Goal: Task Accomplishment & Management: Manage account settings

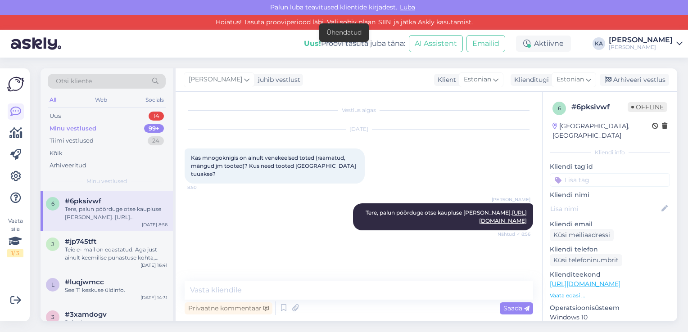
click at [397, 155] on div "[DATE] Kas mnogoknigis on ainult venekeelsed toted (raamatud, mängud jm tooted)…" at bounding box center [359, 157] width 348 height 74
click at [97, 115] on div "Uus 14" at bounding box center [107, 116] width 118 height 13
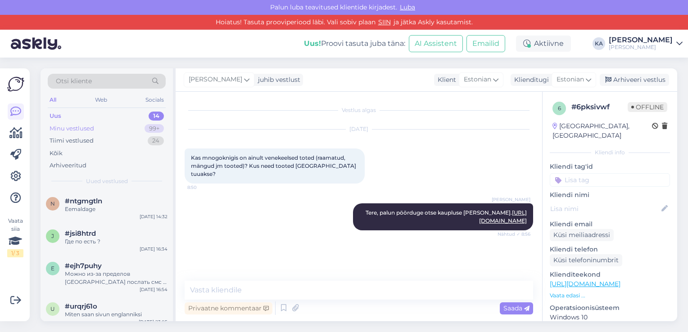
click at [96, 128] on div "Minu vestlused 99+" at bounding box center [107, 128] width 118 height 13
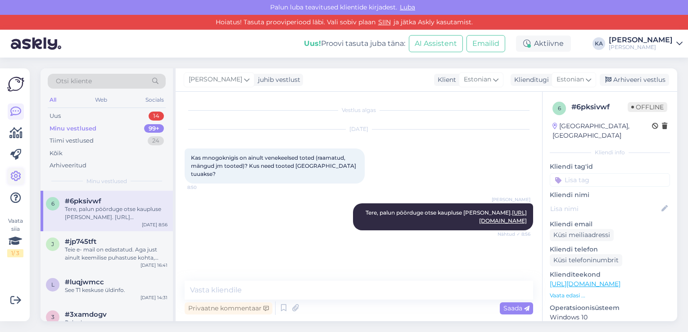
click at [12, 173] on icon at bounding box center [15, 176] width 11 height 11
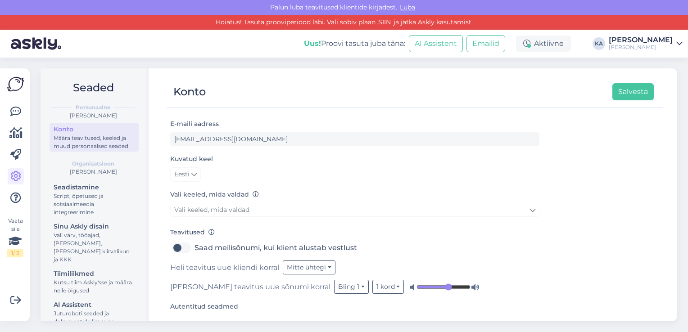
scroll to position [58, 0]
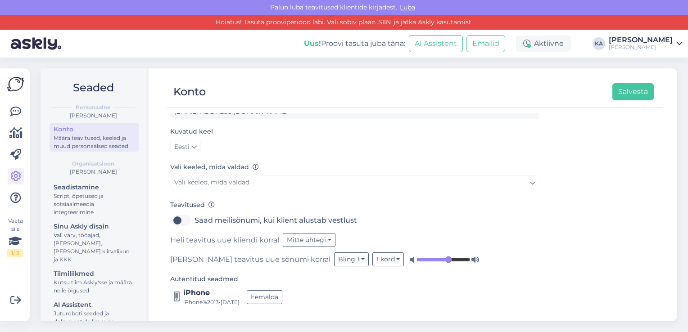
click at [194, 221] on label "Saad meilisõnumi, kui klient alustab vestlust" at bounding box center [275, 220] width 163 height 14
click at [183, 221] on input "Saad meilisõnumi, kui klient alustab vestlust" at bounding box center [181, 220] width 23 height 14
click at [171, 219] on div "Saad meilisõnumi, kui klient alustab vestlust" at bounding box center [354, 220] width 369 height 14
drag, startPoint x: 183, startPoint y: 221, endPoint x: 173, endPoint y: 222, distance: 10.0
click at [194, 222] on label "Saad meilisõnumi, kui klient alustab vestlust" at bounding box center [275, 220] width 163 height 14
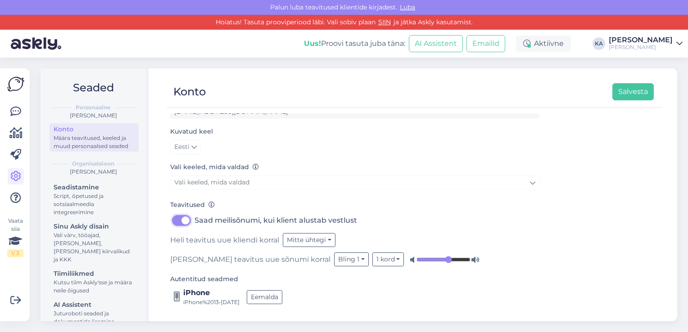
click at [173, 222] on input "Saad meilisõnumi, kui klient alustab vestlust" at bounding box center [181, 220] width 23 height 14
checkbox input "false"
click at [326, 240] on button "Mitte ühtegi" at bounding box center [309, 240] width 53 height 14
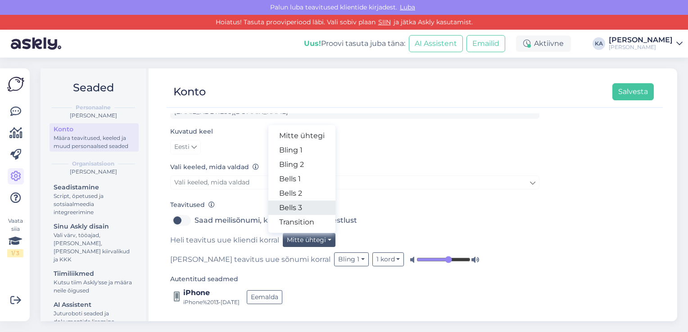
click at [314, 203] on link "Bells 3" at bounding box center [301, 208] width 67 height 14
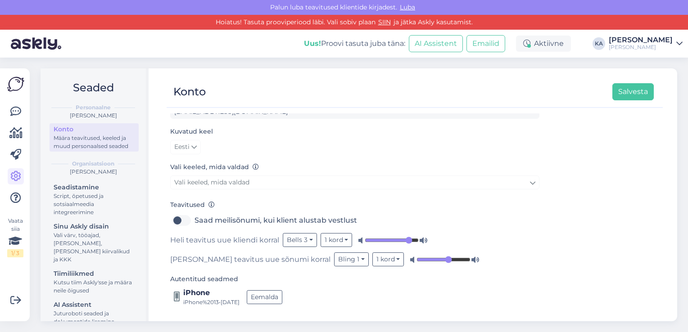
click at [407, 241] on input "range" at bounding box center [392, 240] width 54 height 9
drag, startPoint x: 393, startPoint y: 241, endPoint x: 389, endPoint y: 241, distance: 4.5
type input "0.48"
click at [389, 241] on input "range" at bounding box center [392, 240] width 54 height 9
click at [334, 262] on button "Bling 1" at bounding box center [351, 260] width 35 height 14
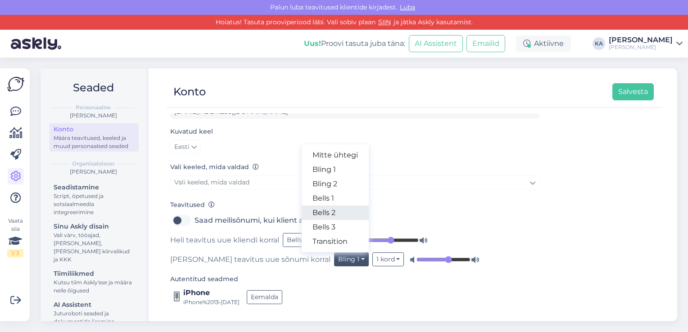
click at [302, 211] on link "Bells 2" at bounding box center [335, 213] width 67 height 14
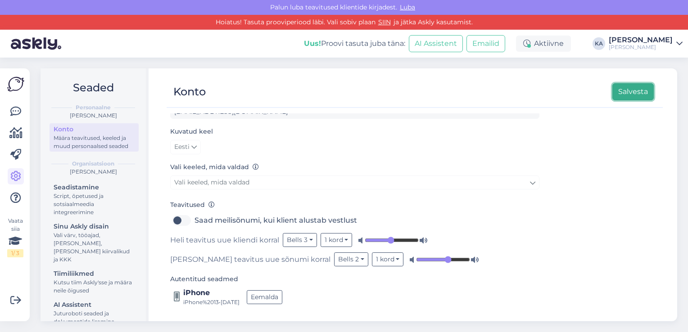
click at [639, 90] on button "Salvesta" at bounding box center [632, 91] width 41 height 17
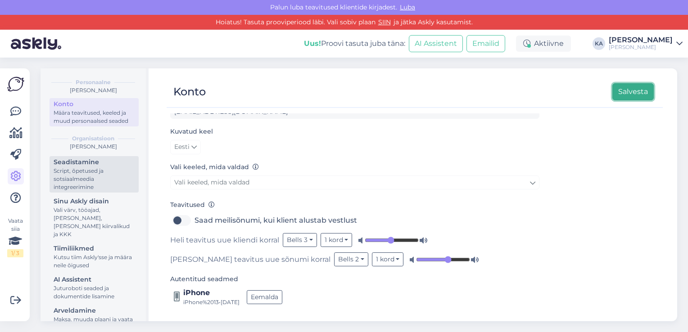
scroll to position [45, 0]
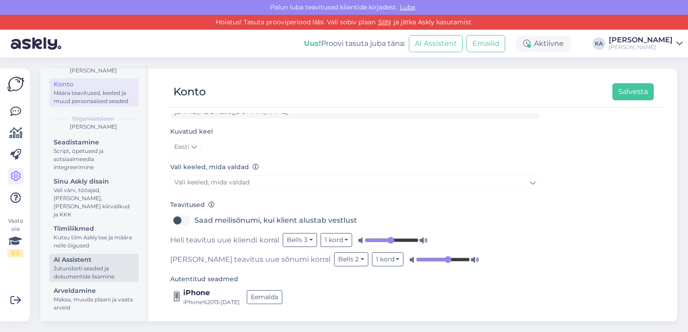
click at [81, 266] on div "Juturoboti seaded ja dokumentide lisamine" at bounding box center [94, 273] width 81 height 16
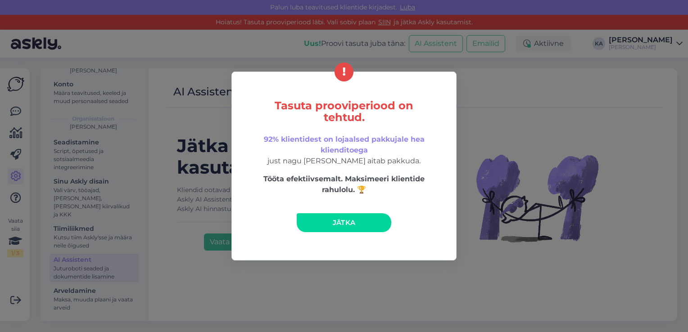
click at [168, 57] on div "Tasuta prooviperiood on tehtud. 92% klientidest on lojaalsed pakkujale hea klie…" at bounding box center [344, 166] width 688 height 332
click at [12, 111] on div "Tasuta prooviperiood on tehtud. 92% klientidest on lojaalsed pakkujale hea klie…" at bounding box center [344, 166] width 688 height 332
drag, startPoint x: 33, startPoint y: 89, endPoint x: 98, endPoint y: 92, distance: 64.4
click at [38, 90] on div "Tasuta prooviperiood on tehtud. 92% klientidest on lojaalsed pakkujale hea klie…" at bounding box center [344, 166] width 688 height 332
click at [341, 225] on span "Jätka" at bounding box center [344, 222] width 23 height 9
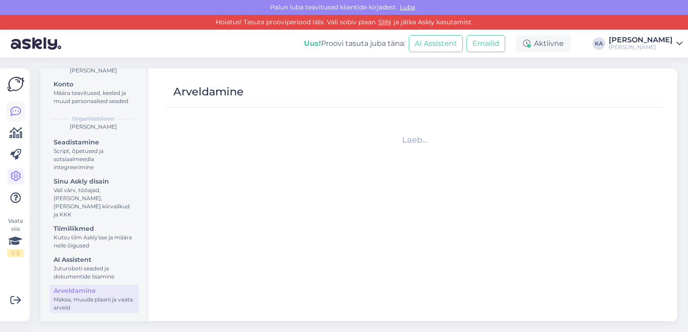
click at [14, 112] on icon at bounding box center [15, 111] width 11 height 11
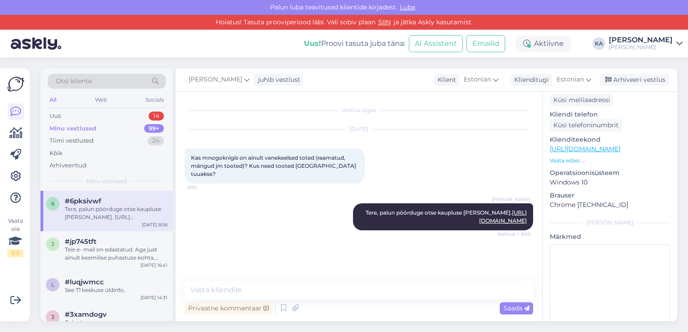
scroll to position [45, 0]
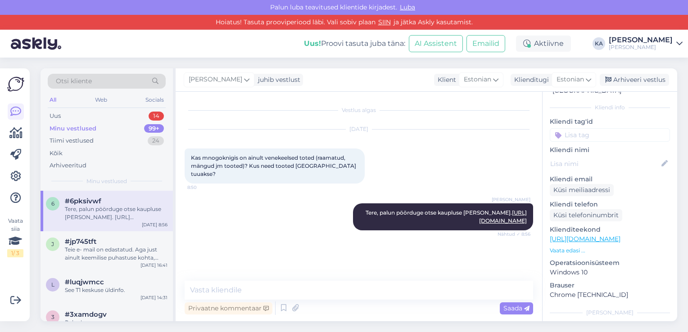
click at [569, 247] on p "Vaata edasi ..." at bounding box center [610, 251] width 120 height 8
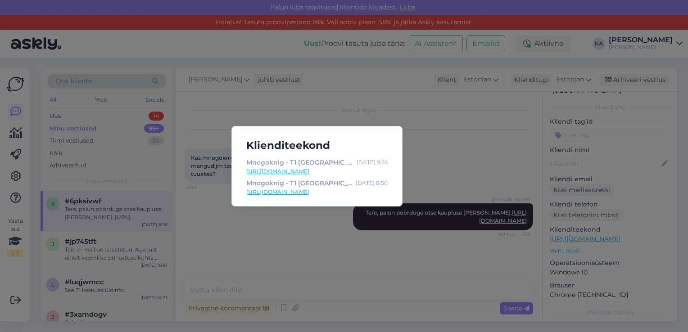
click at [274, 220] on div "Klienditeekond Mnogoknig - T1 [GEOGRAPHIC_DATA] [DATE] 9:26 [URL][DOMAIN_NAME] …" at bounding box center [344, 166] width 688 height 332
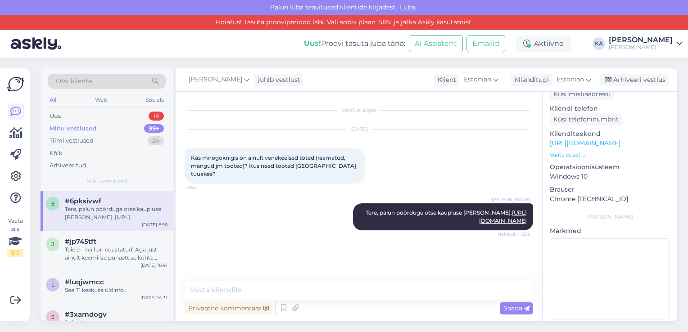
scroll to position [142, 0]
